Goal: Contribute content: Add original content to the website for others to see

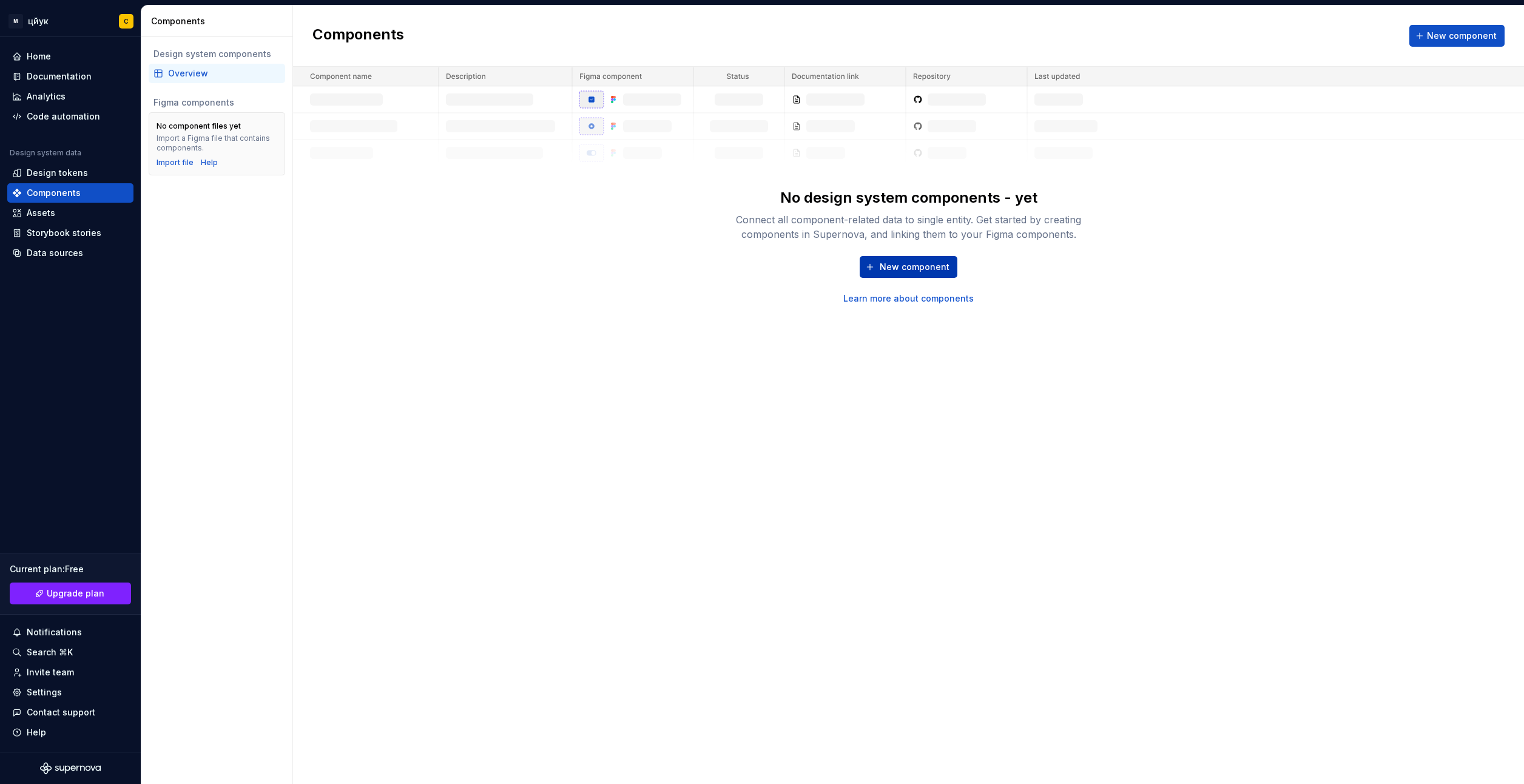
click at [900, 266] on span "New component" at bounding box center [914, 266] width 70 height 12
type textarea "*"
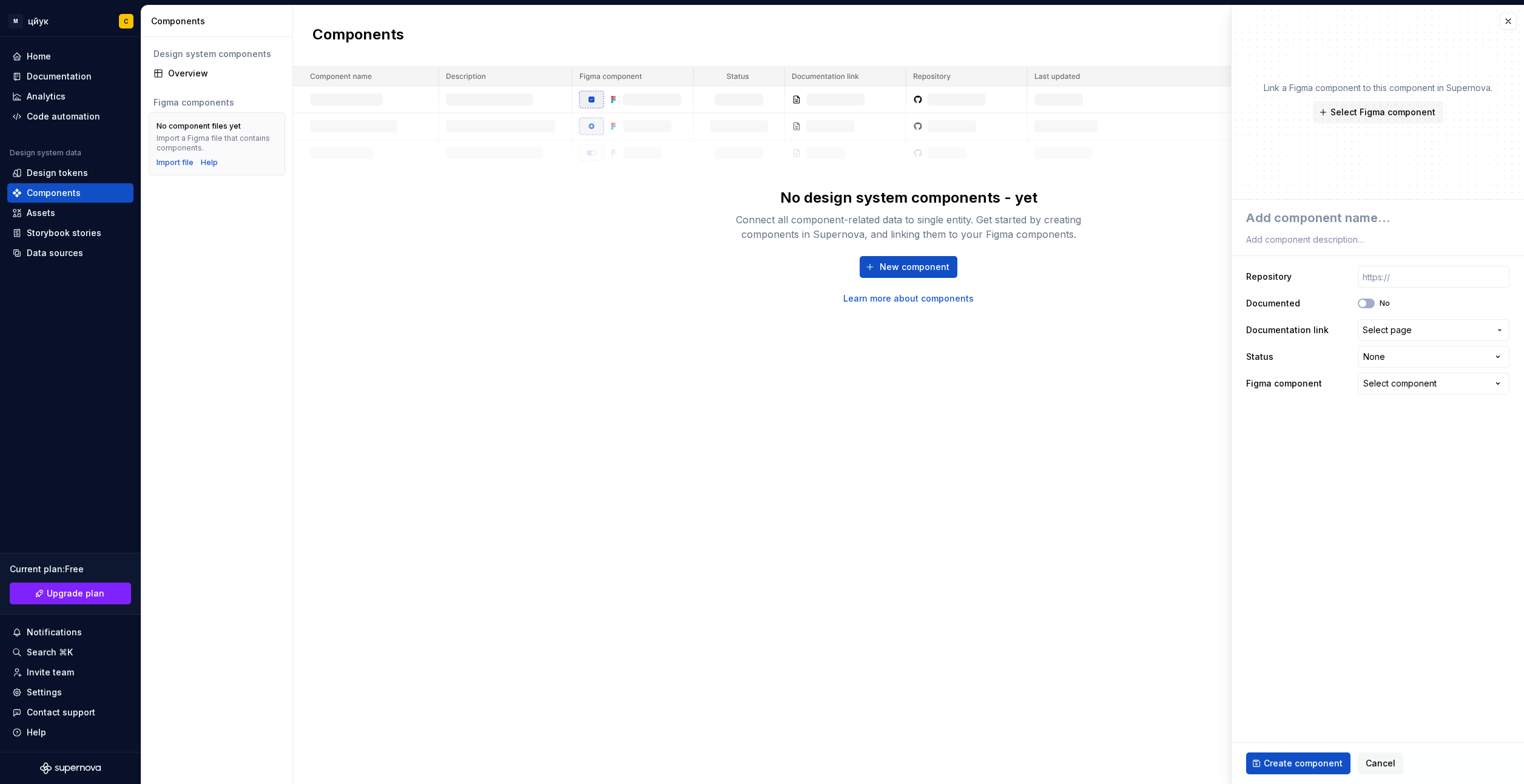
click at [1162, 445] on div "Components New component No design system components - yet Connect all componen…" at bounding box center [909, 395] width 1231 height 778
